Goal: Information Seeking & Learning: Learn about a topic

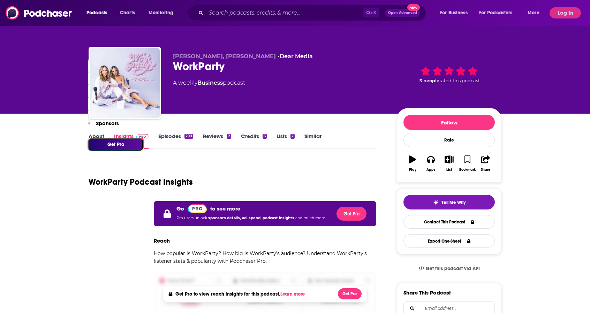
scroll to position [274, 0]
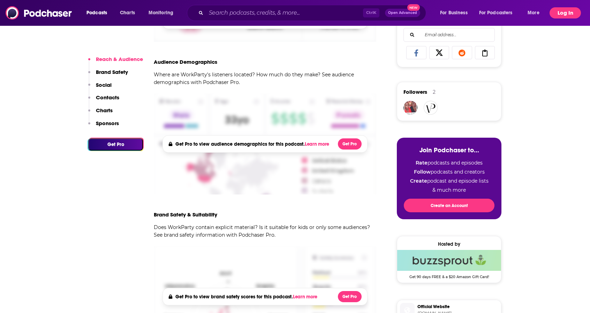
click at [566, 13] on button "Log In" at bounding box center [564, 12] width 31 height 11
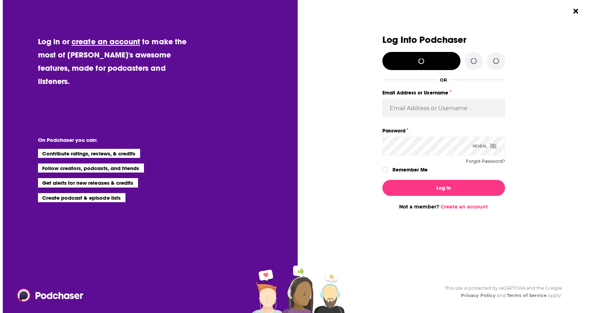
scroll to position [0, 0]
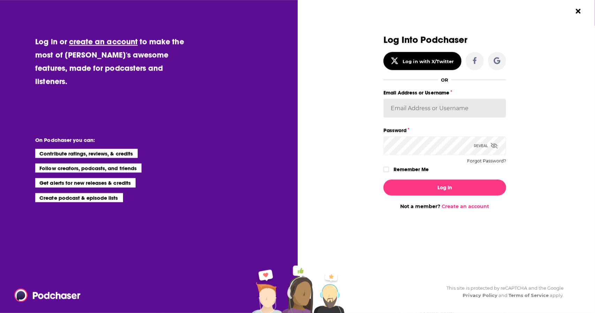
type input "megcassidy"
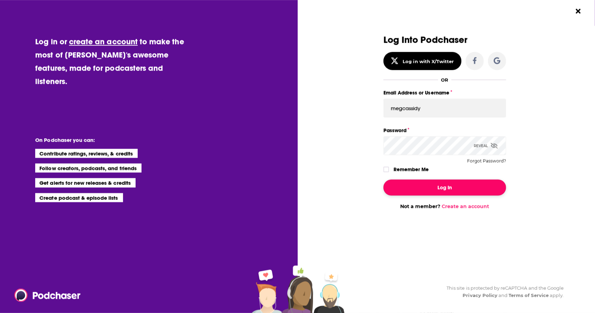
click at [466, 183] on button "Log In" at bounding box center [444, 187] width 123 height 16
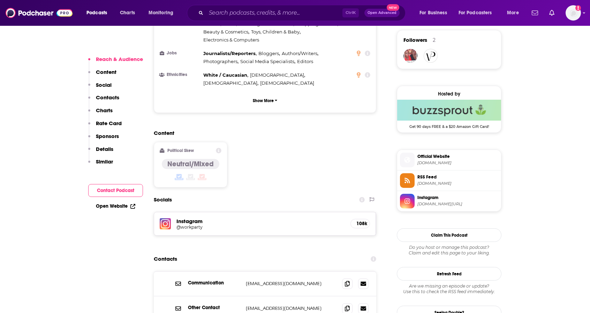
scroll to position [543, 0]
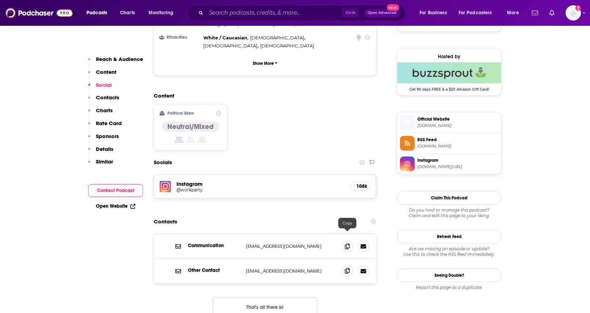
click at [347, 268] on icon at bounding box center [347, 271] width 5 height 6
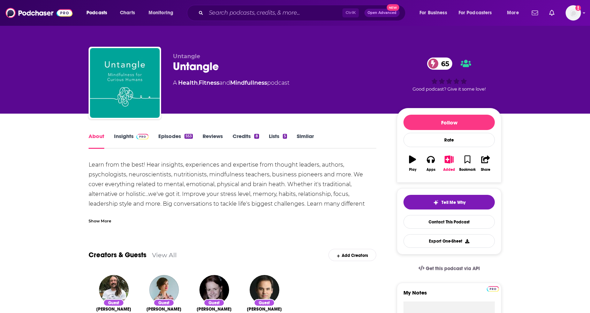
click at [130, 138] on link "Insights" at bounding box center [131, 141] width 35 height 16
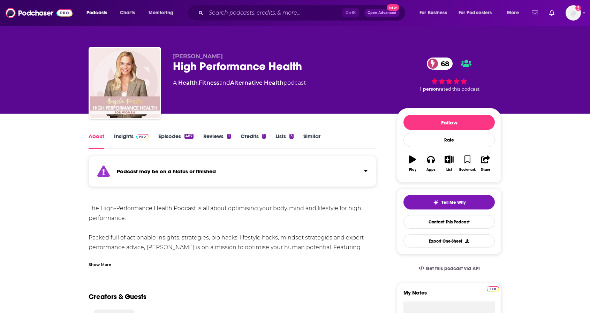
click at [126, 135] on link "Insights" at bounding box center [131, 141] width 35 height 16
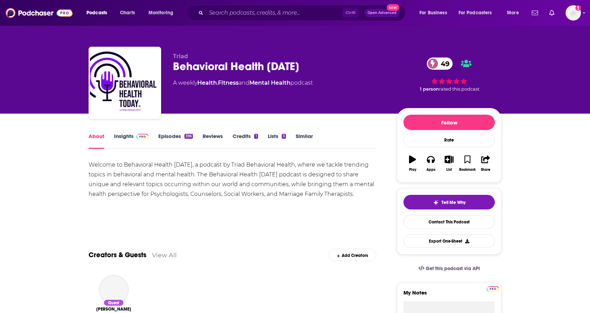
click at [127, 138] on link "Insights" at bounding box center [131, 141] width 35 height 16
